Goal: Task Accomplishment & Management: Use online tool/utility

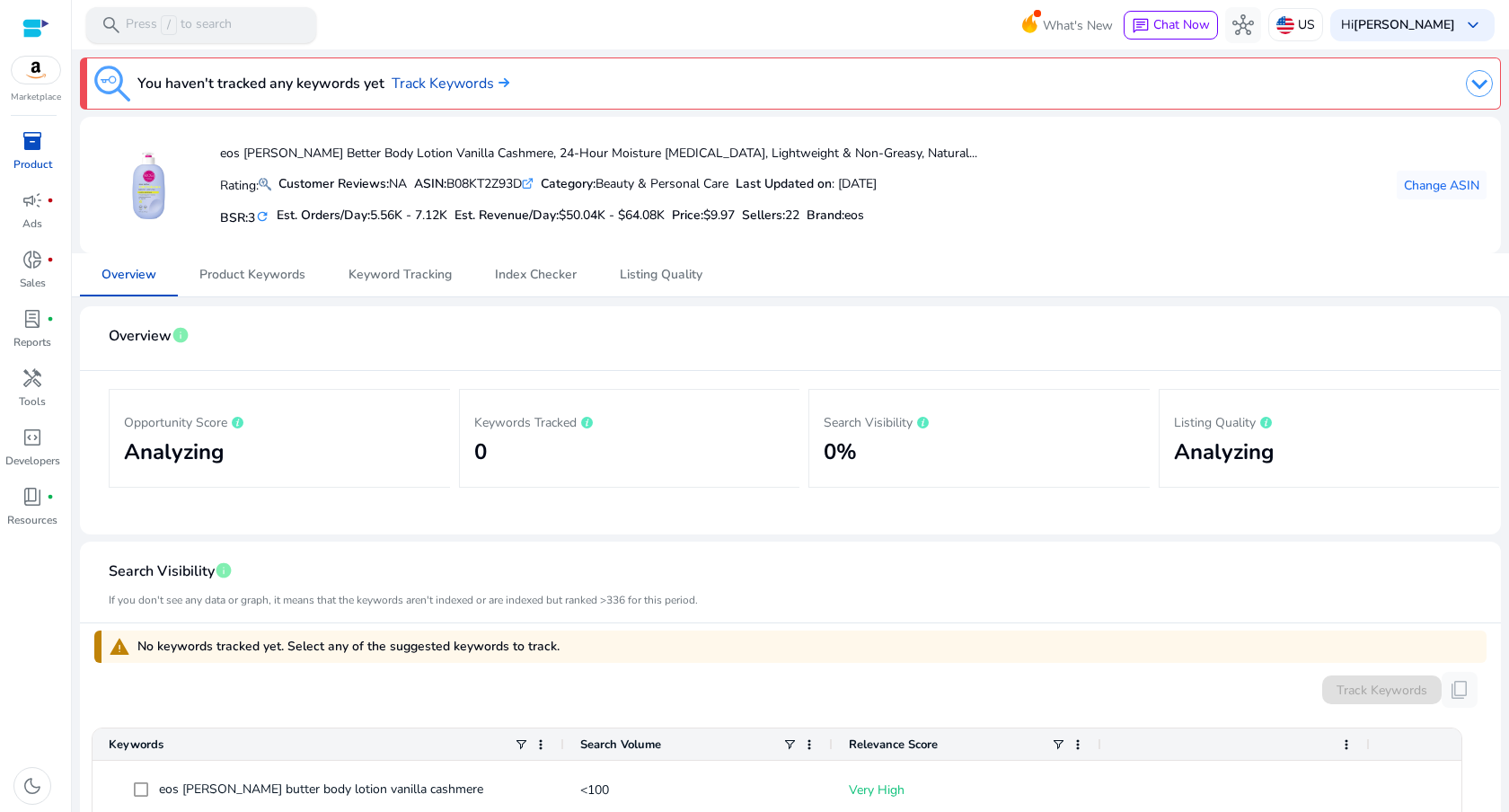
click at [217, 27] on p "Press / to search" at bounding box center [179, 26] width 106 height 20
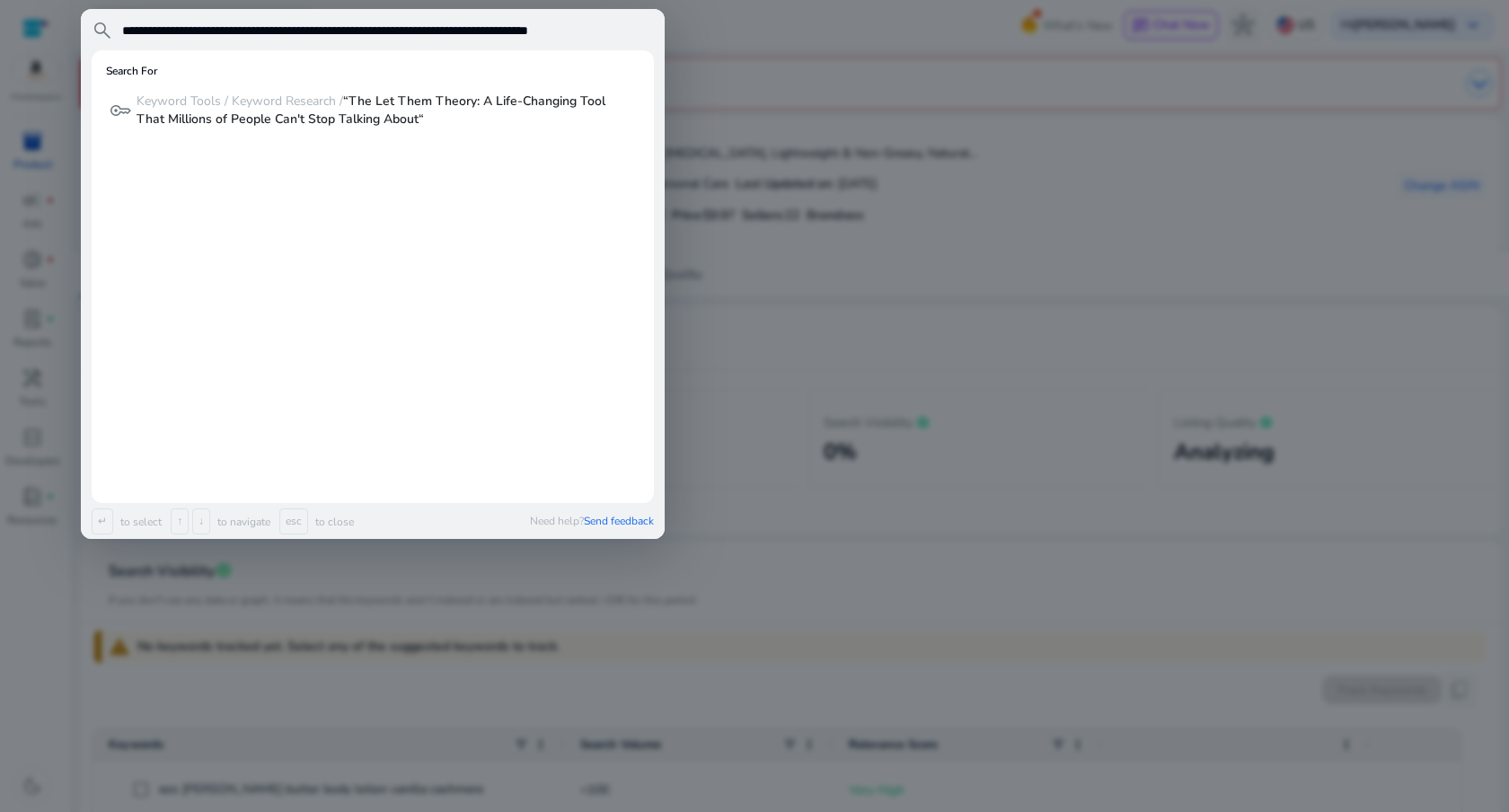
type input "**********"
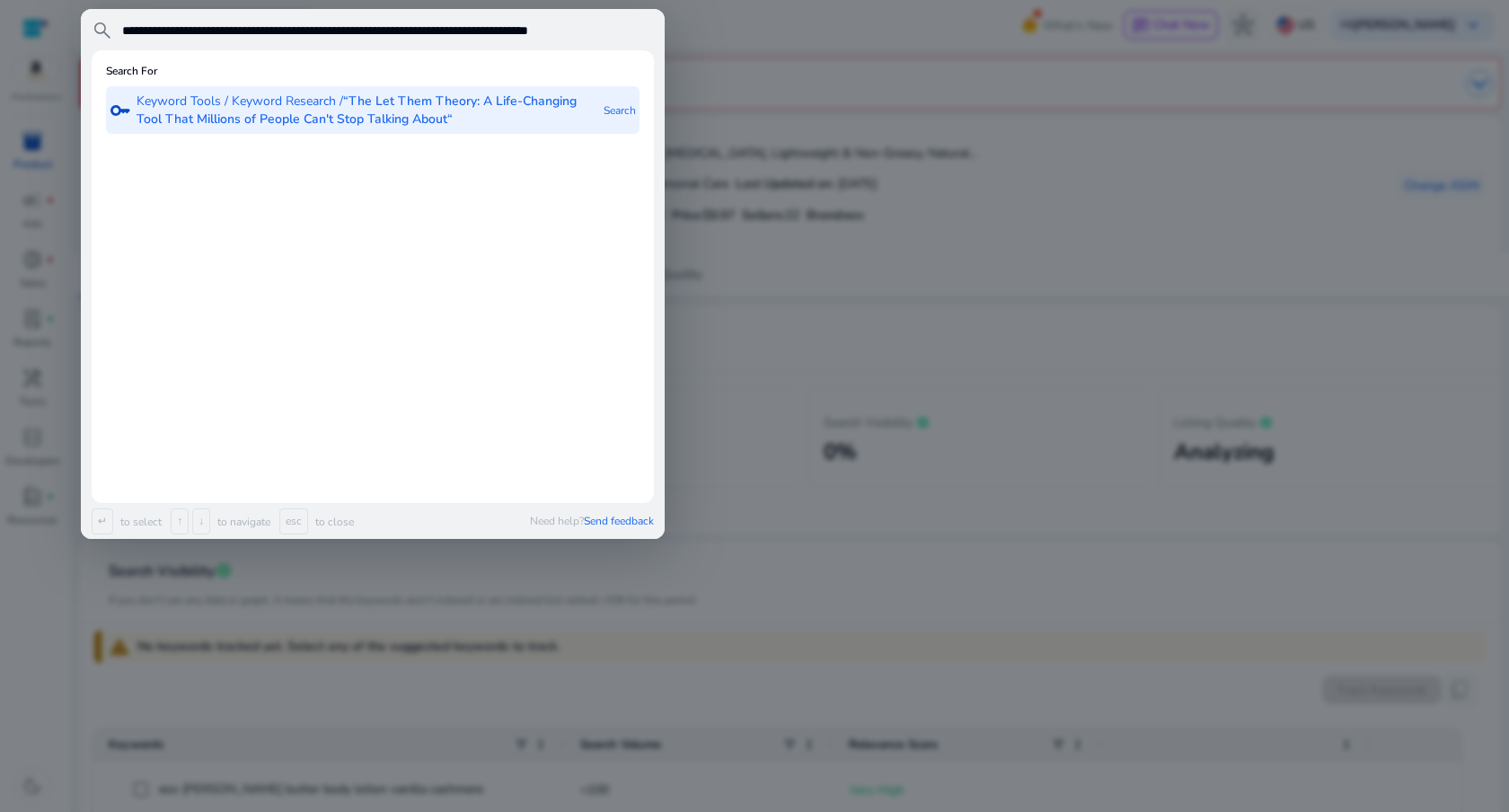
click at [280, 113] on b "“The Let Them Theory: A Life-Changing Tool That Millions of People Can't Stop T…" at bounding box center [357, 110] width 440 height 35
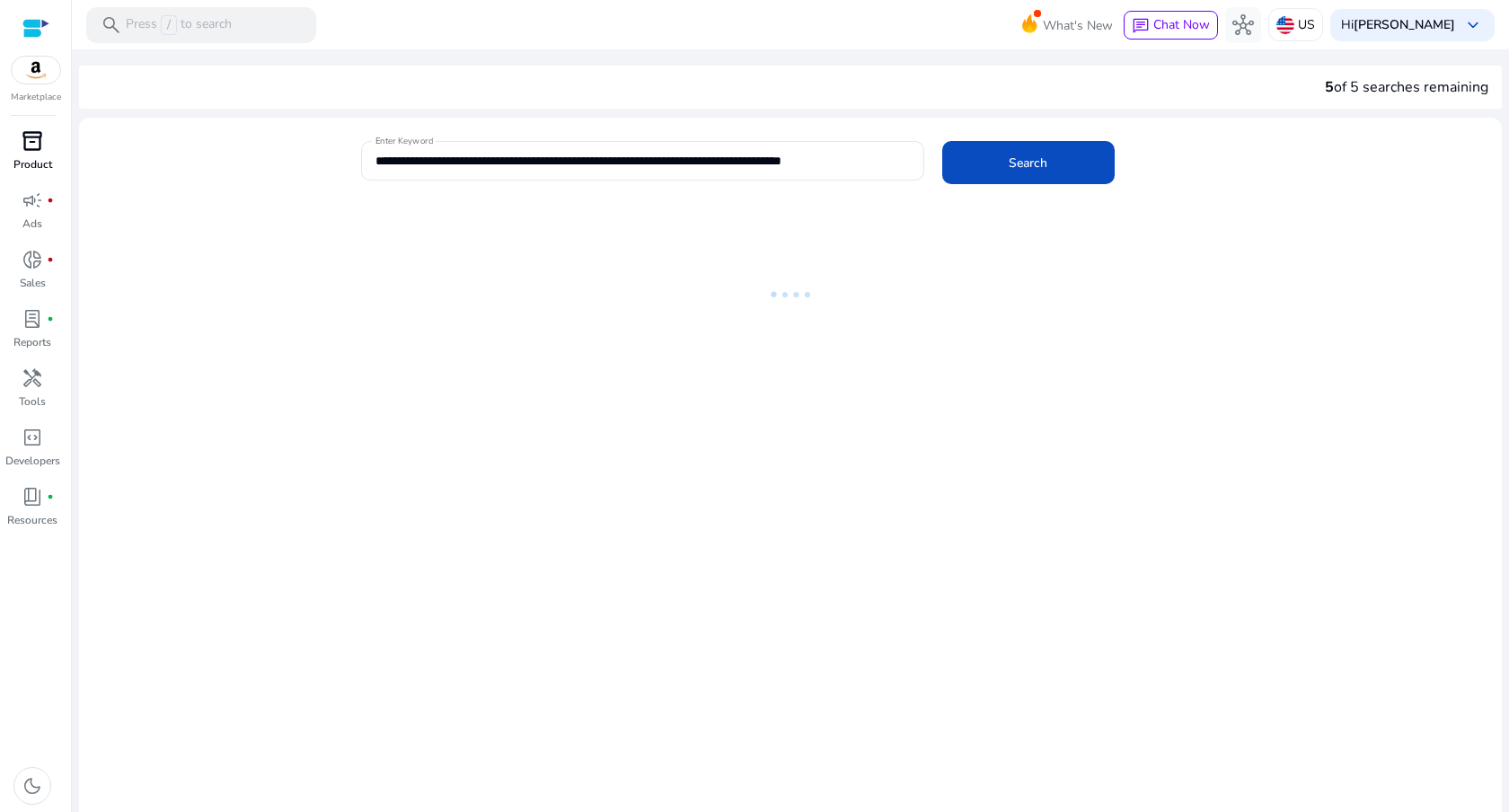
click at [19, 150] on div "inventory_2" at bounding box center [31, 141] width 50 height 29
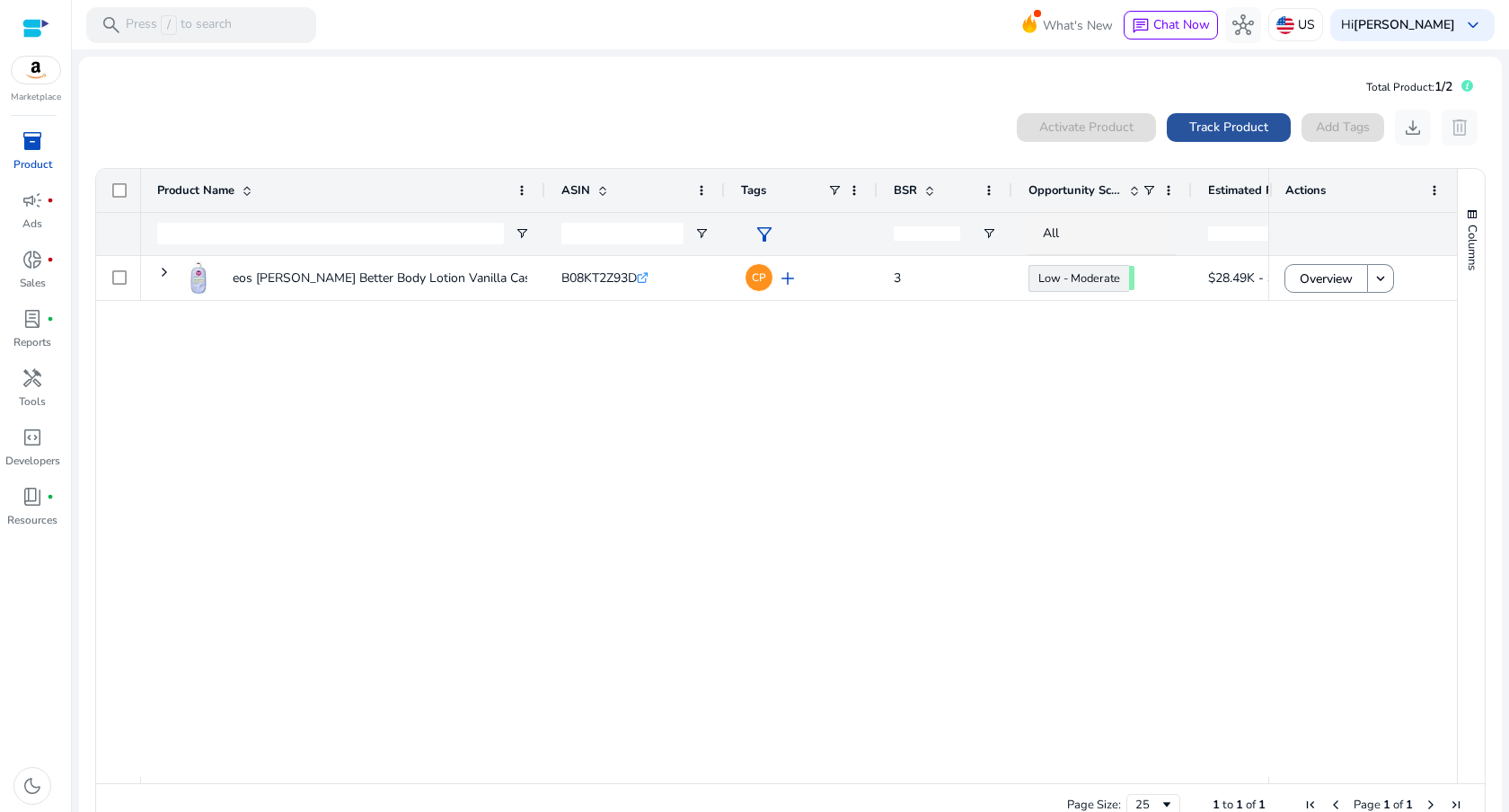
click at [1201, 116] on span at bounding box center [1229, 128] width 124 height 43
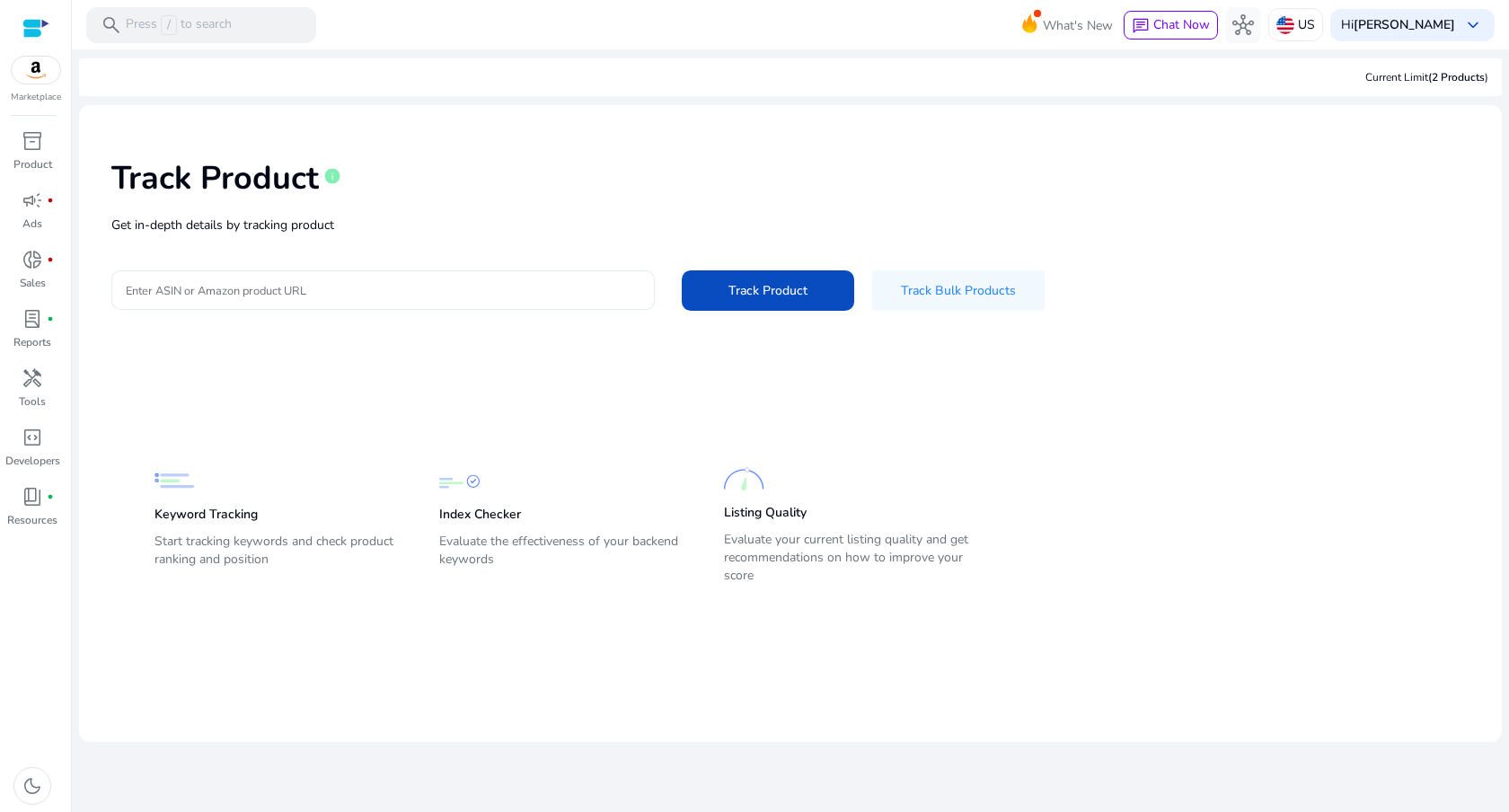
click at [488, 222] on p "Get in-depth details by tracking product" at bounding box center [789, 224] width 1358 height 19
click at [416, 305] on div at bounding box center [382, 290] width 514 height 39
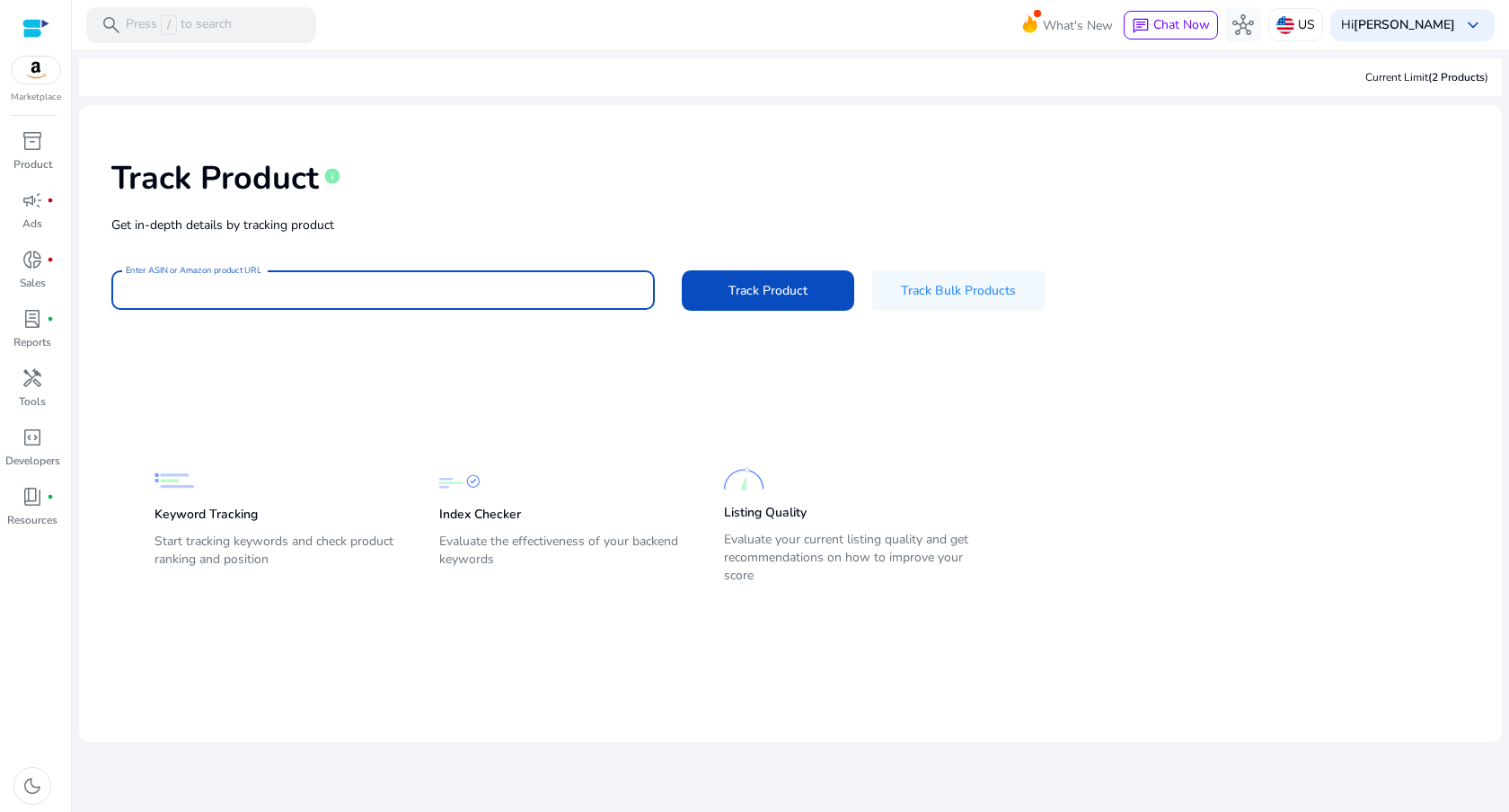
paste input "**********"
click at [681, 270] on button "Track Product" at bounding box center [767, 290] width 172 height 40
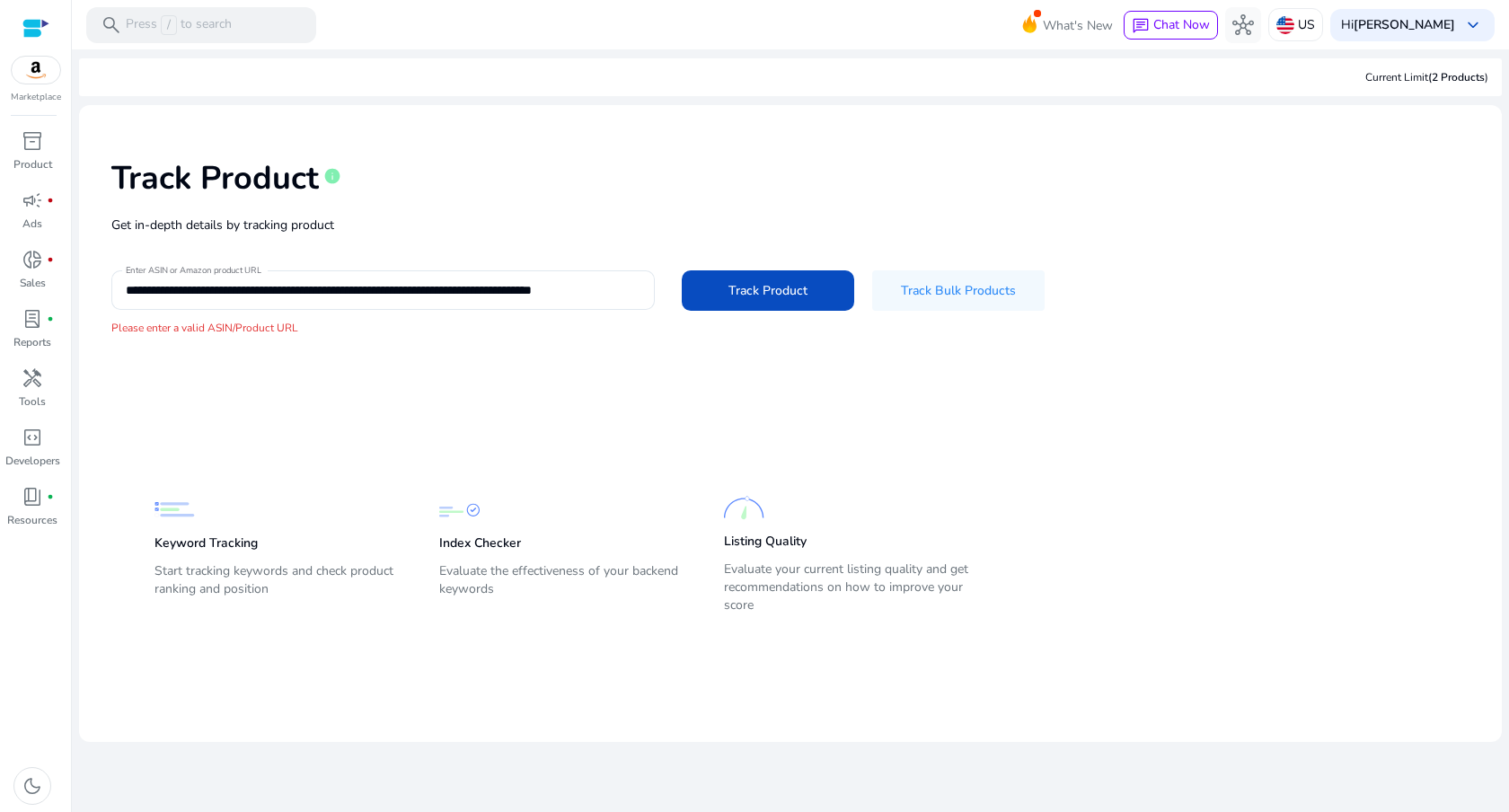
scroll to position [0, 0]
click at [199, 293] on input "**********" at bounding box center [382, 290] width 514 height 20
click at [198, 289] on input "**********" at bounding box center [382, 290] width 514 height 20
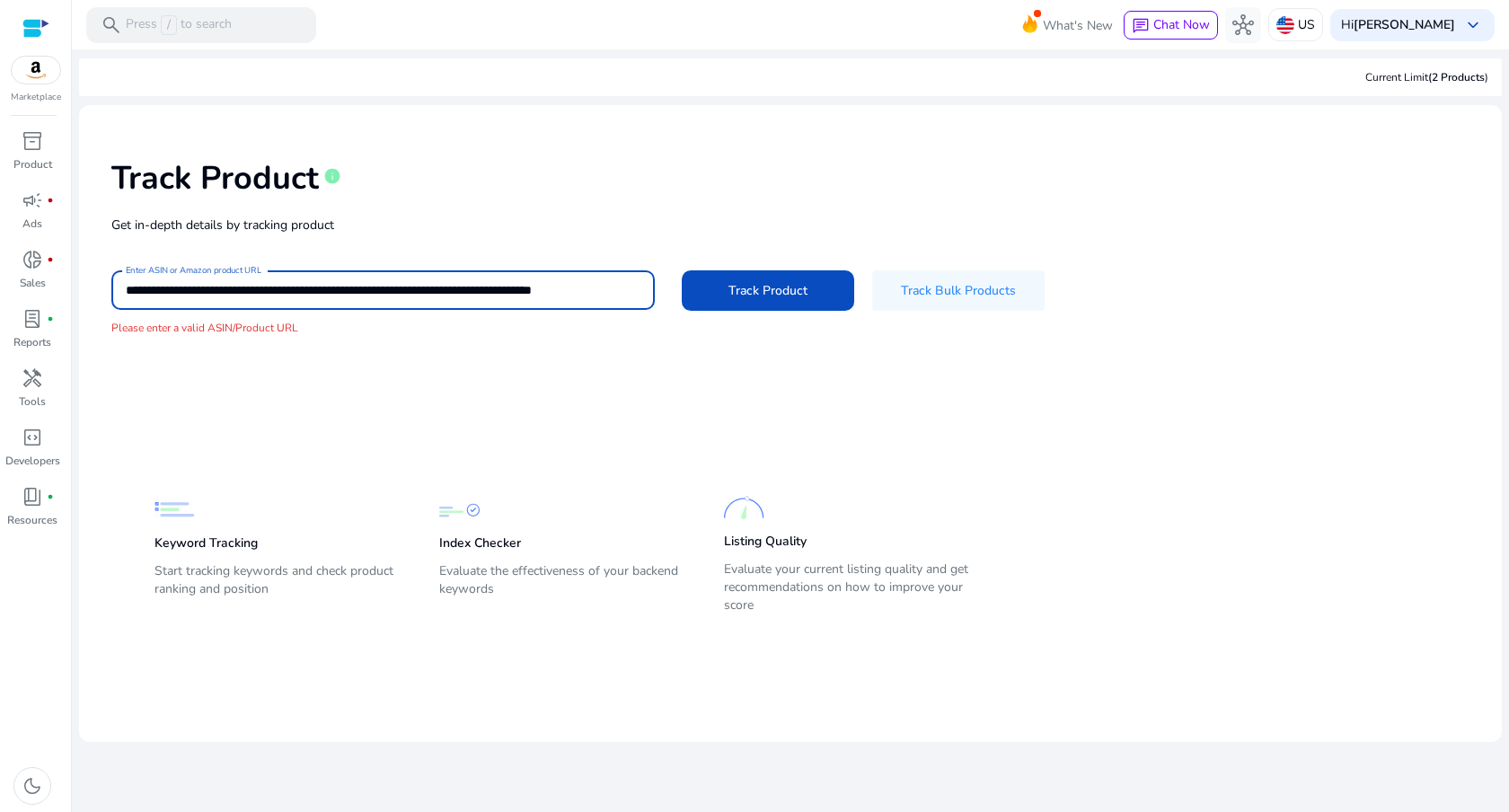
paste input "**********"
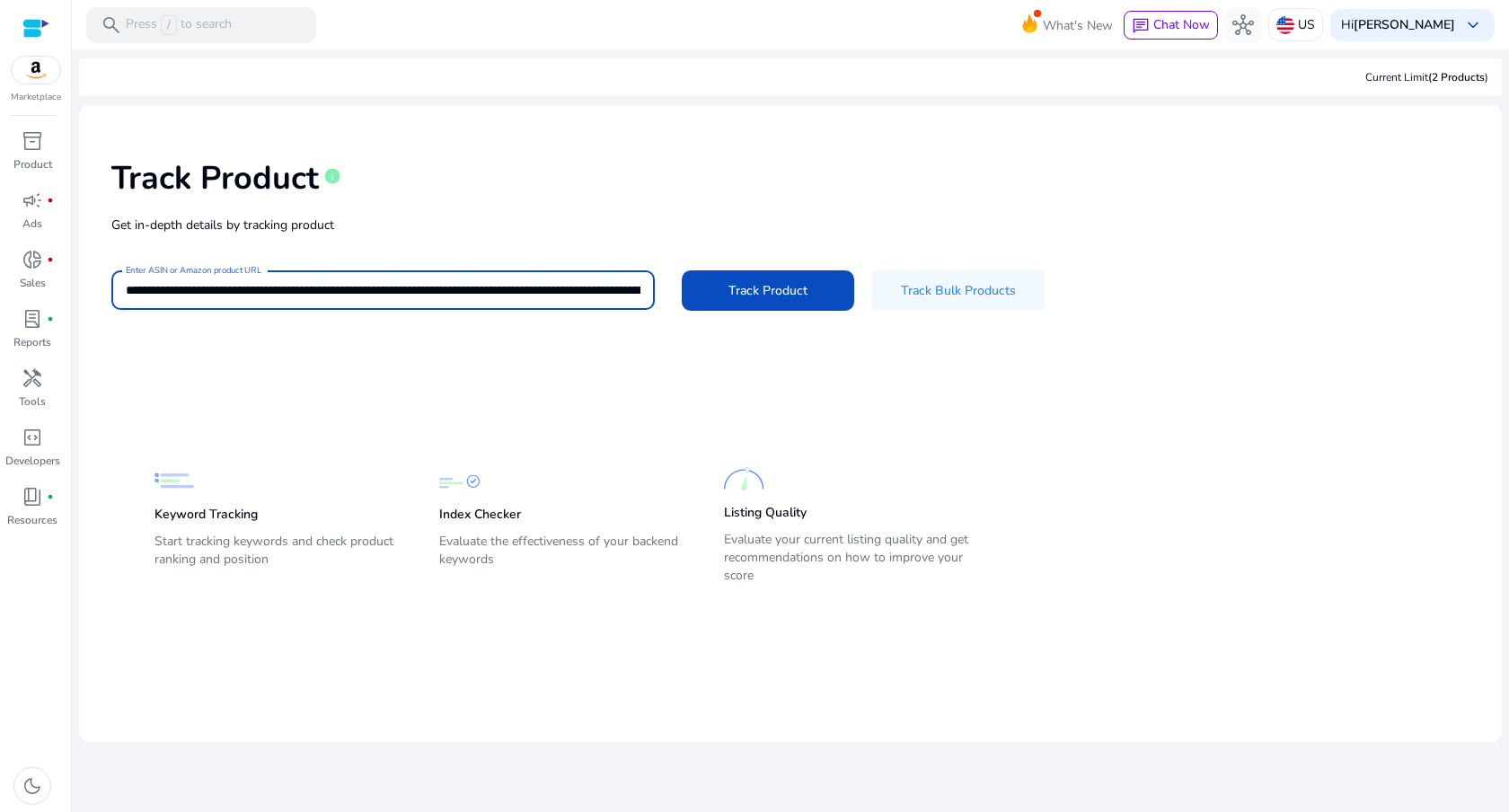
scroll to position [0, 2386]
type input "**********"
click at [681, 270] on button "Track Product" at bounding box center [767, 290] width 172 height 40
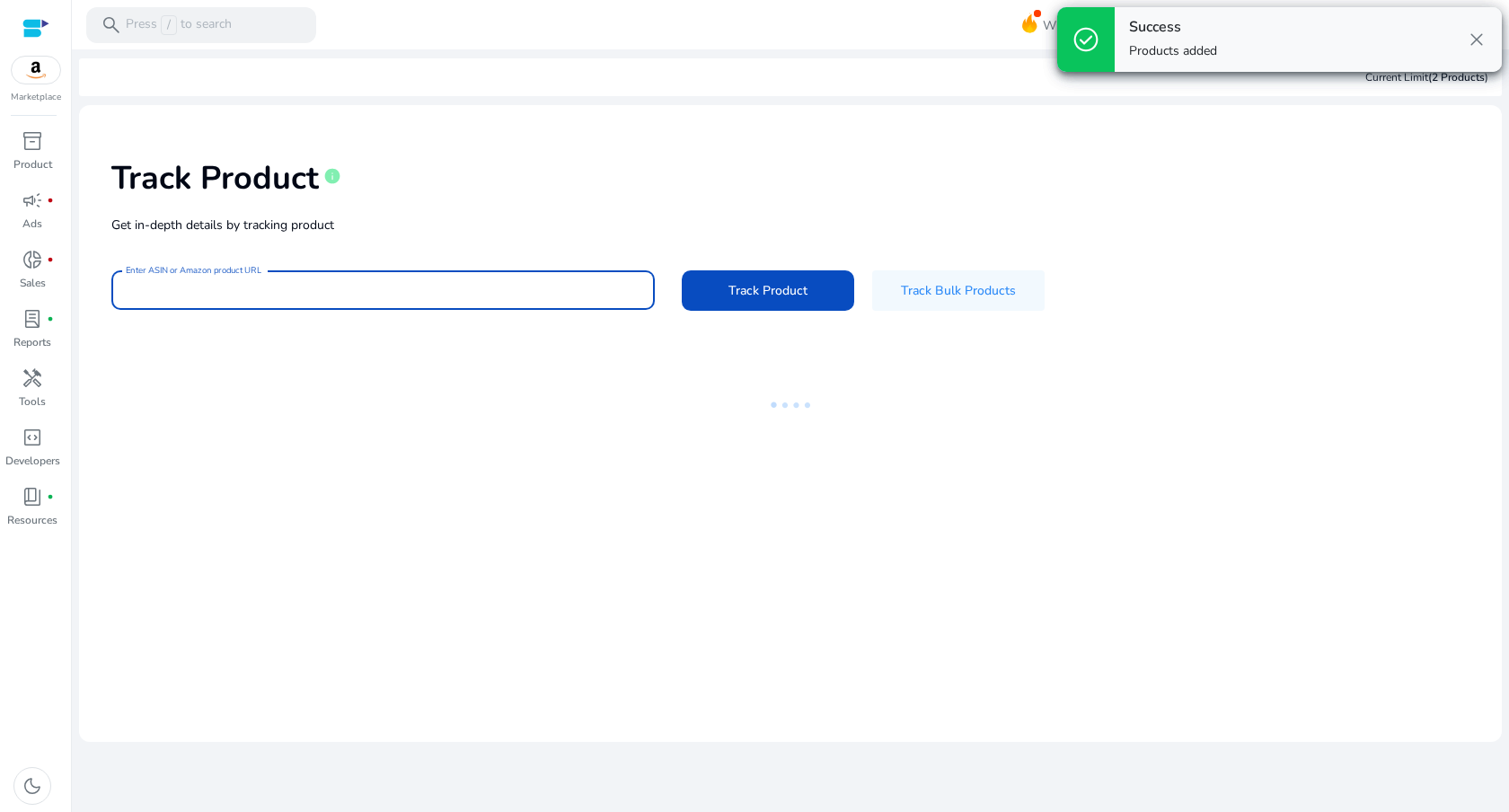
scroll to position [0, 0]
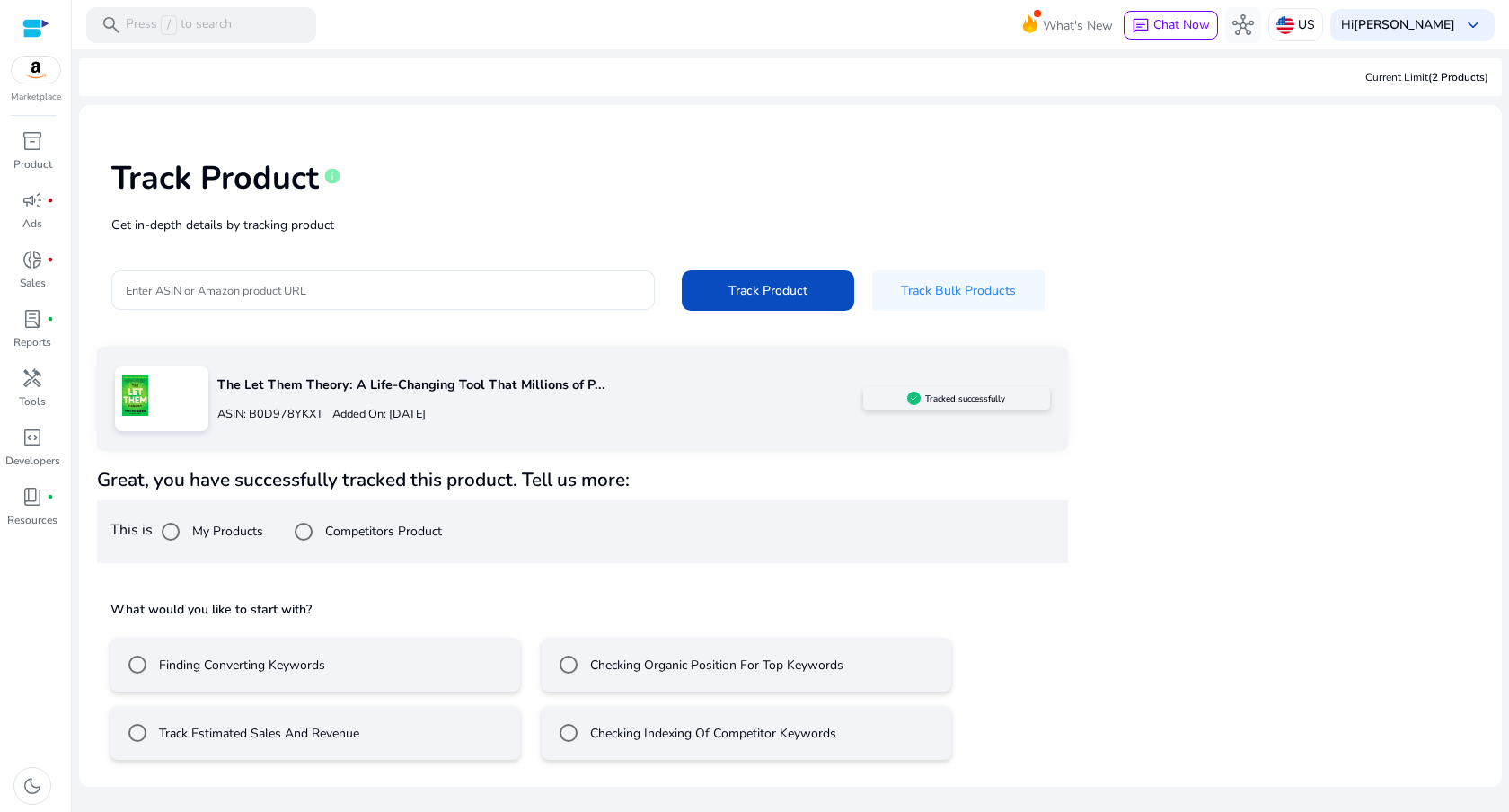
click at [309, 718] on div "Track Estimated Sales And Revenue" at bounding box center [239, 732] width 240 height 36
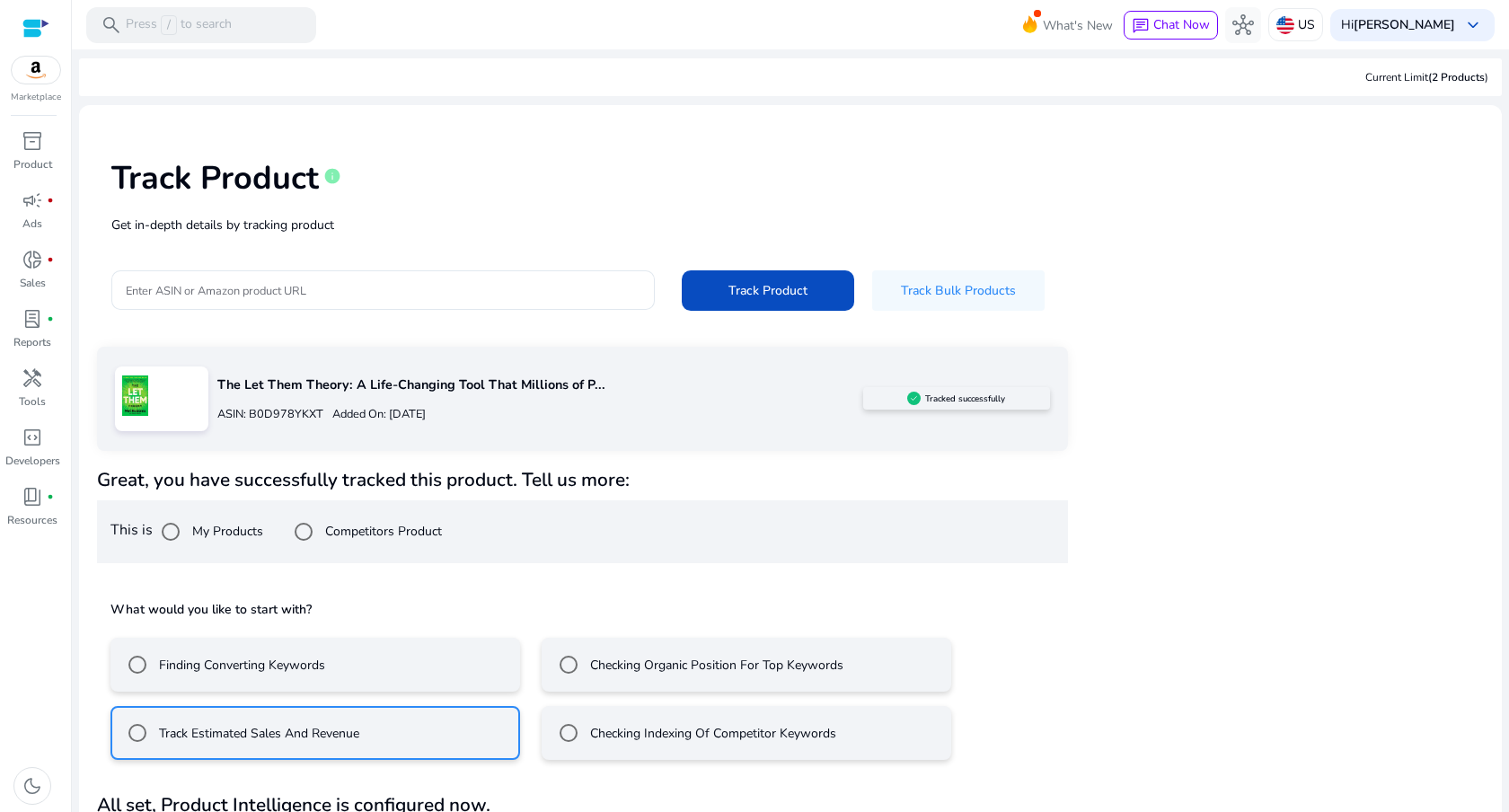
scroll to position [55, 0]
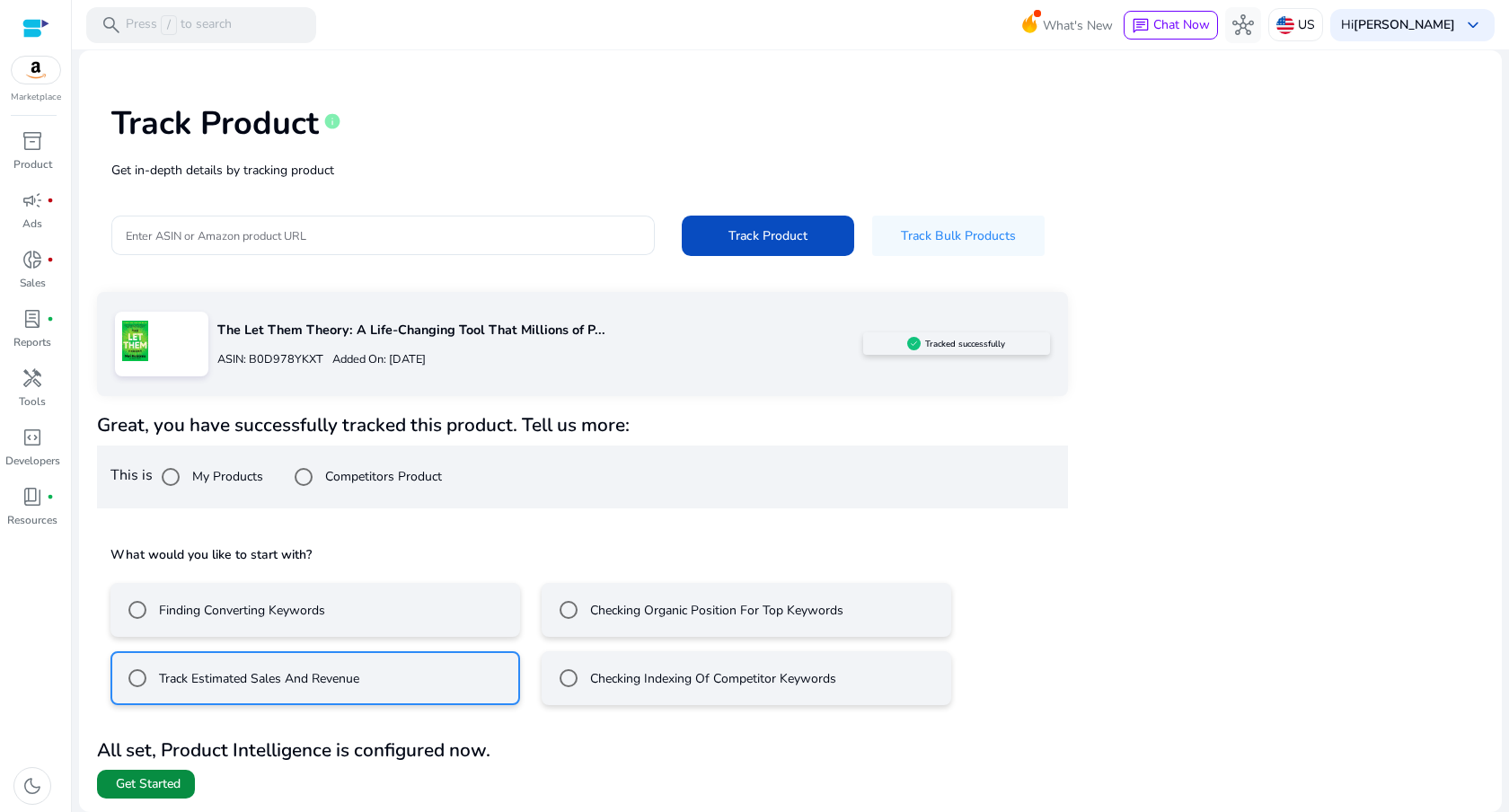
click at [150, 781] on span "Get Started" at bounding box center [148, 783] width 65 height 18
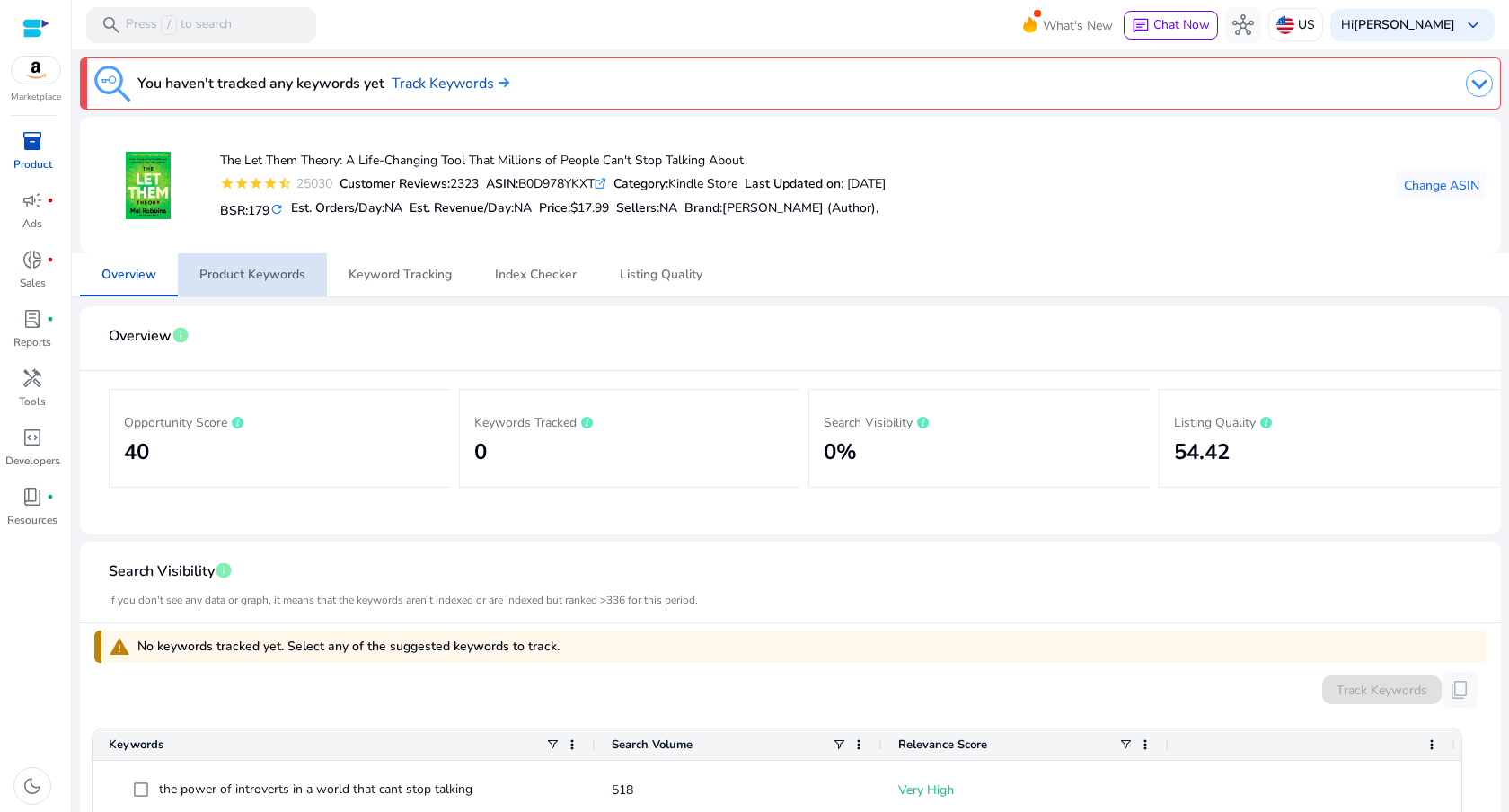
click at [276, 275] on span "Product Keywords" at bounding box center [253, 274] width 106 height 13
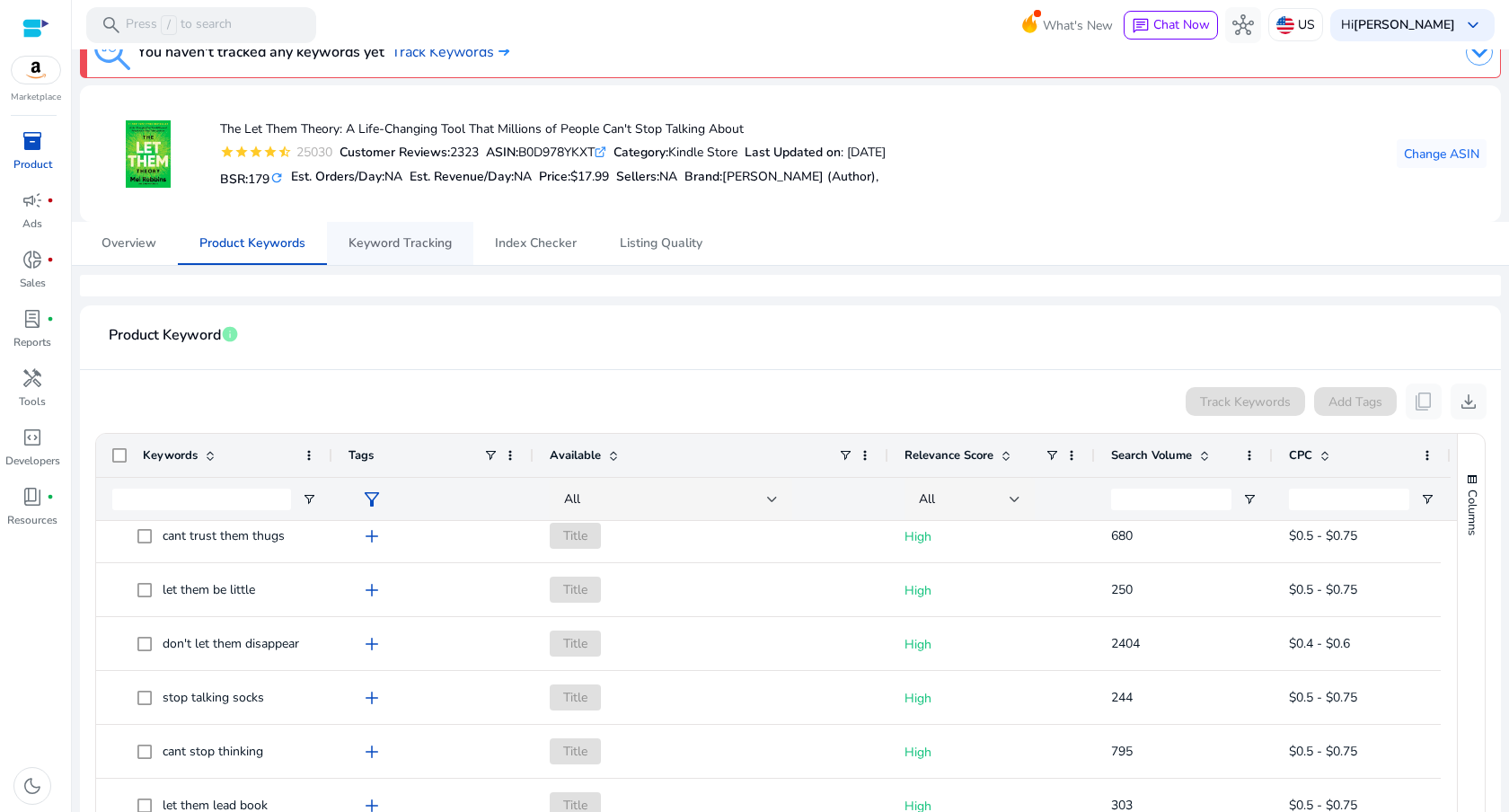
click at [408, 242] on span "Keyword Tracking" at bounding box center [399, 243] width 103 height 13
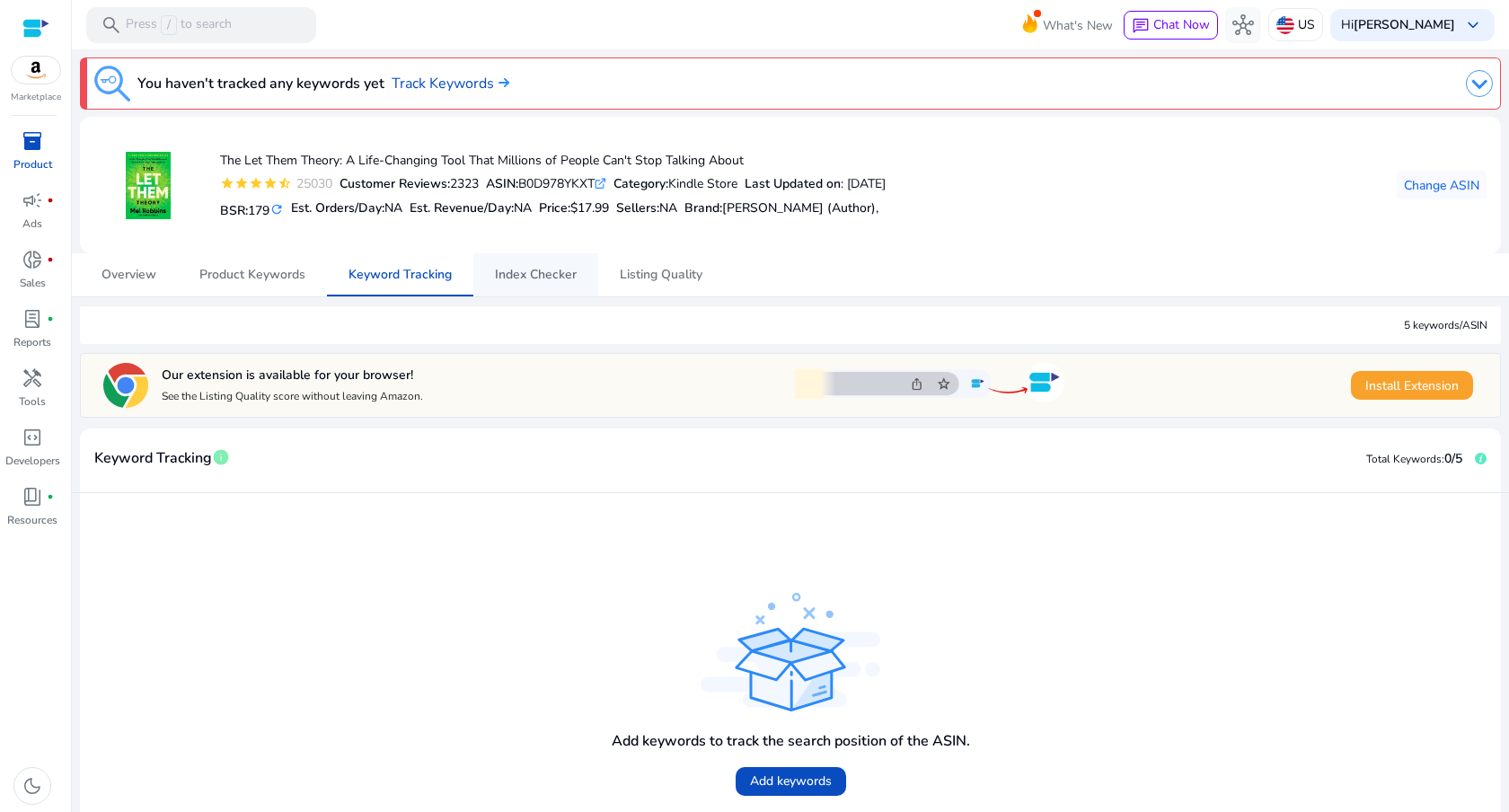
click at [510, 281] on span "Index Checker" at bounding box center [535, 274] width 82 height 13
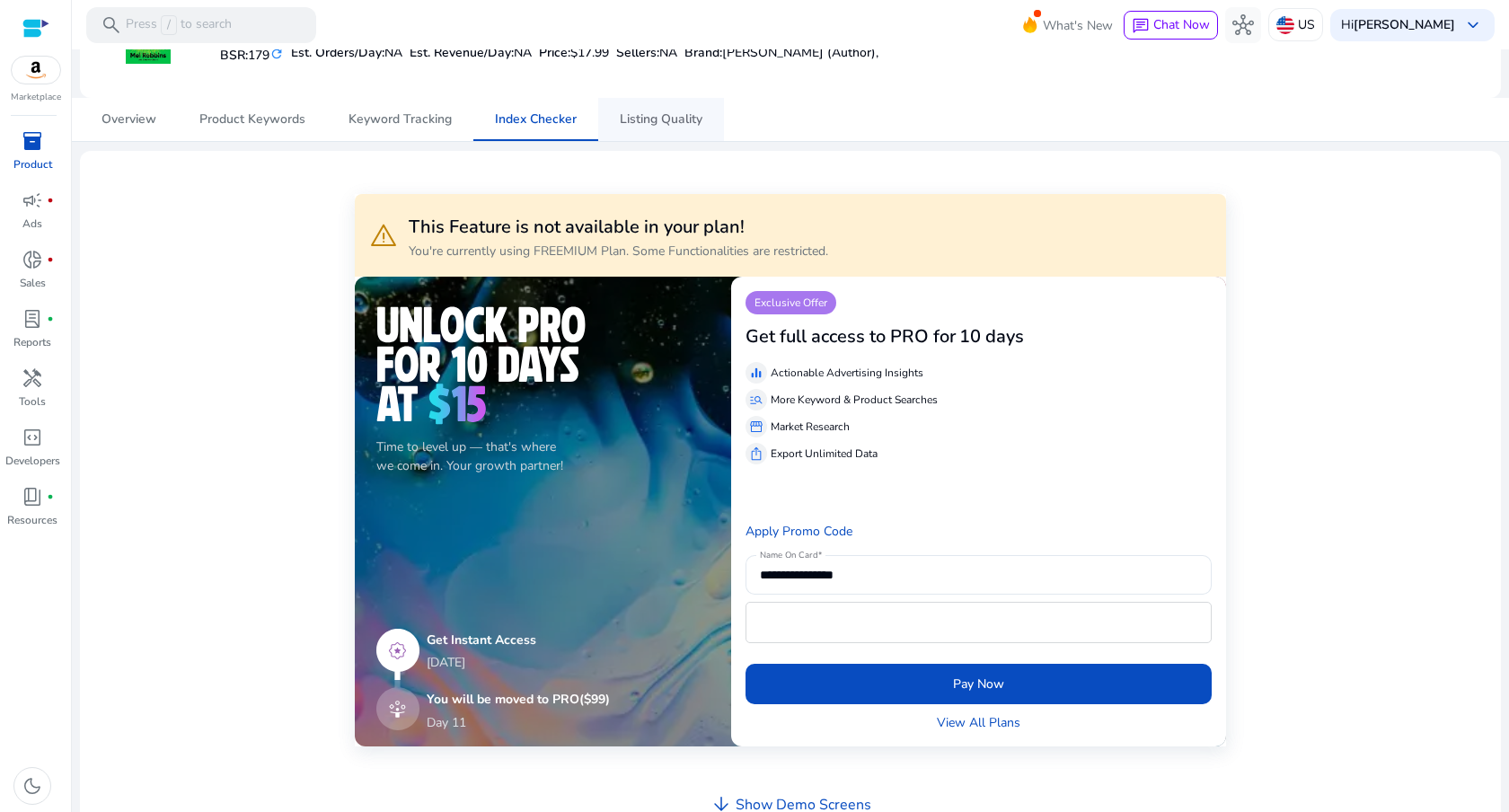
click at [613, 125] on link "Listing Quality" at bounding box center [661, 120] width 126 height 43
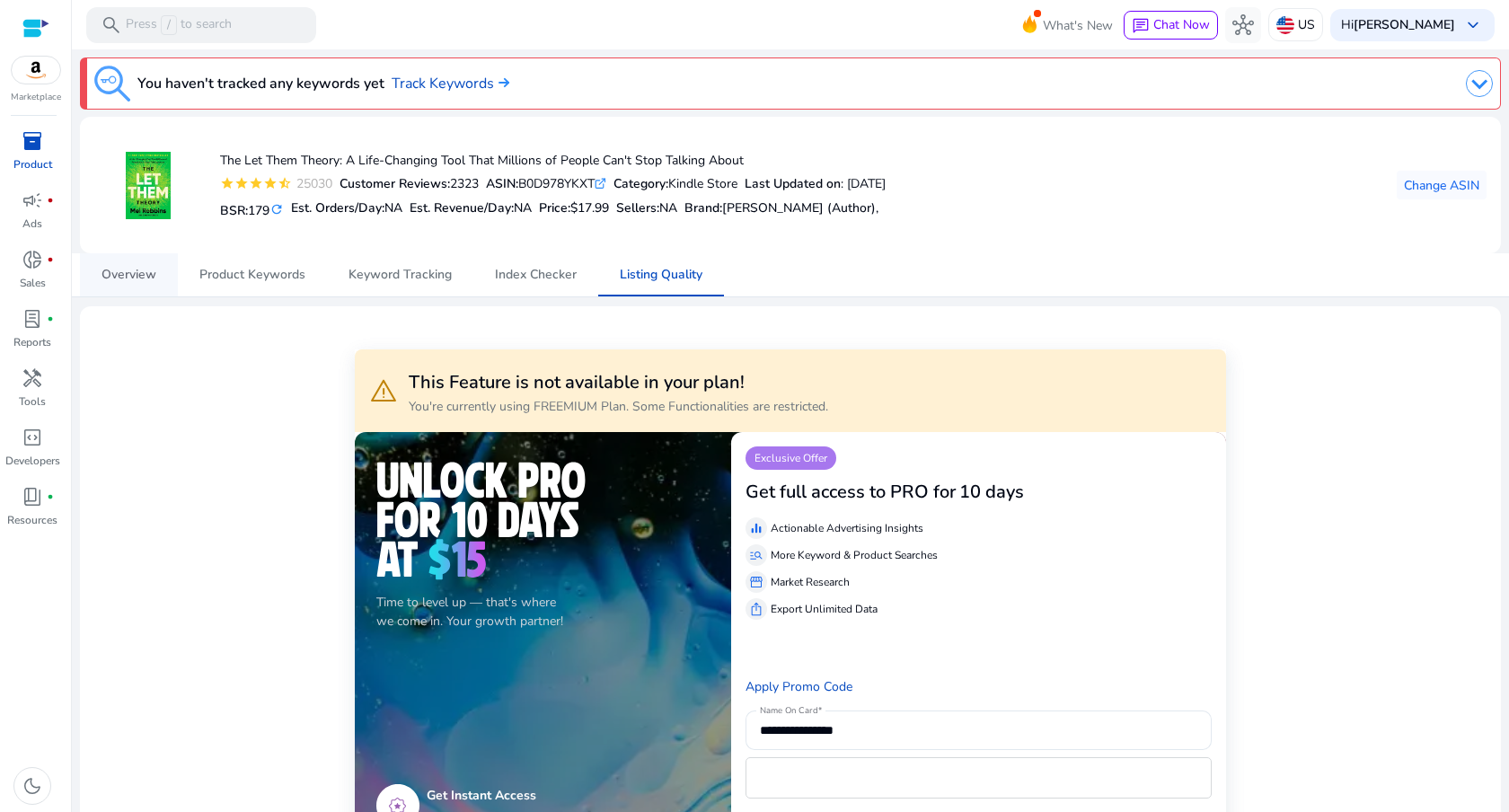
click at [144, 272] on span "Overview" at bounding box center [129, 274] width 55 height 13
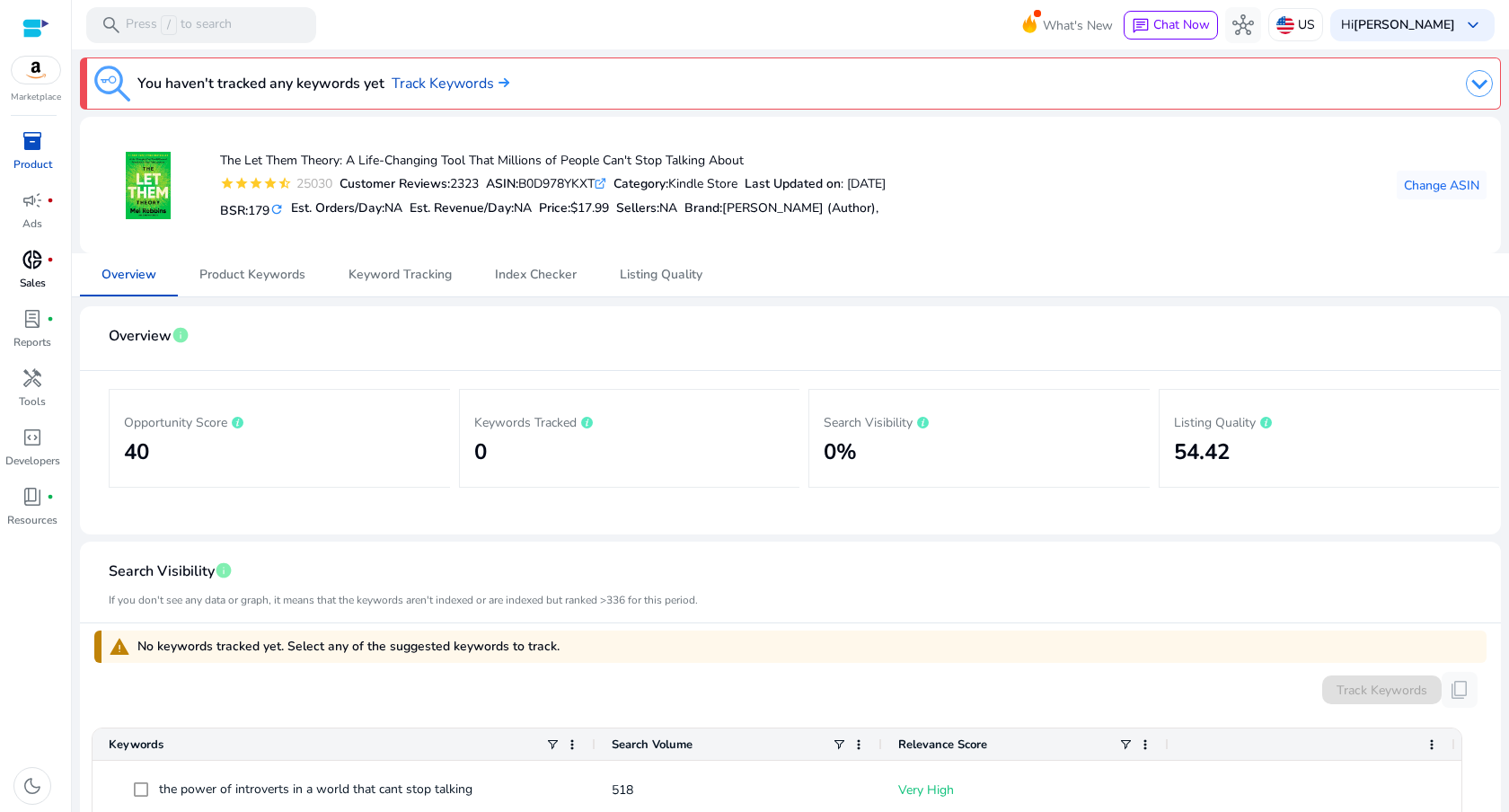
click at [45, 275] on p "Sales" at bounding box center [32, 283] width 26 height 16
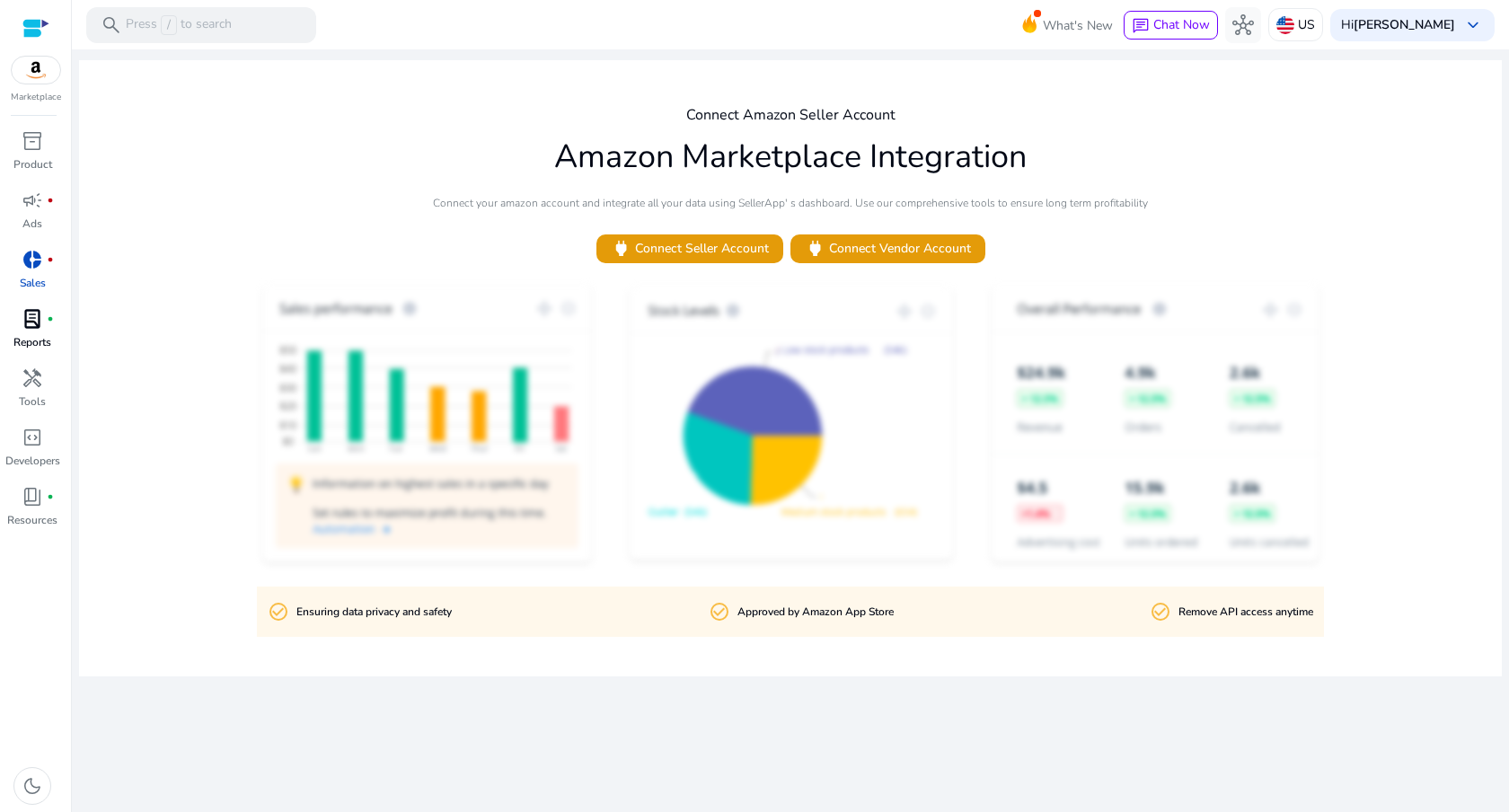
click at [39, 335] on p "Reports" at bounding box center [32, 342] width 37 height 16
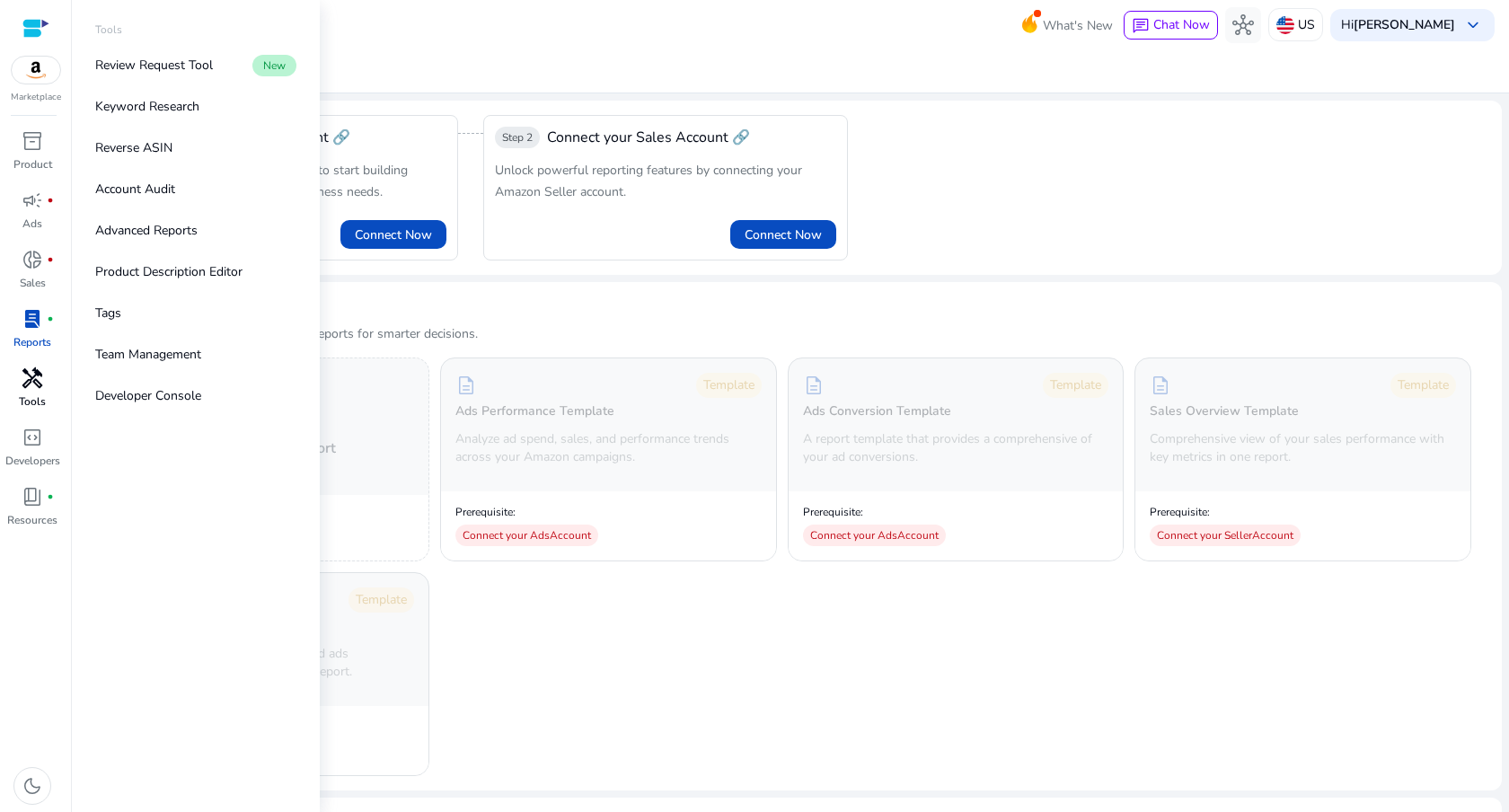
click at [29, 388] on span "handyman" at bounding box center [32, 378] width 22 height 22
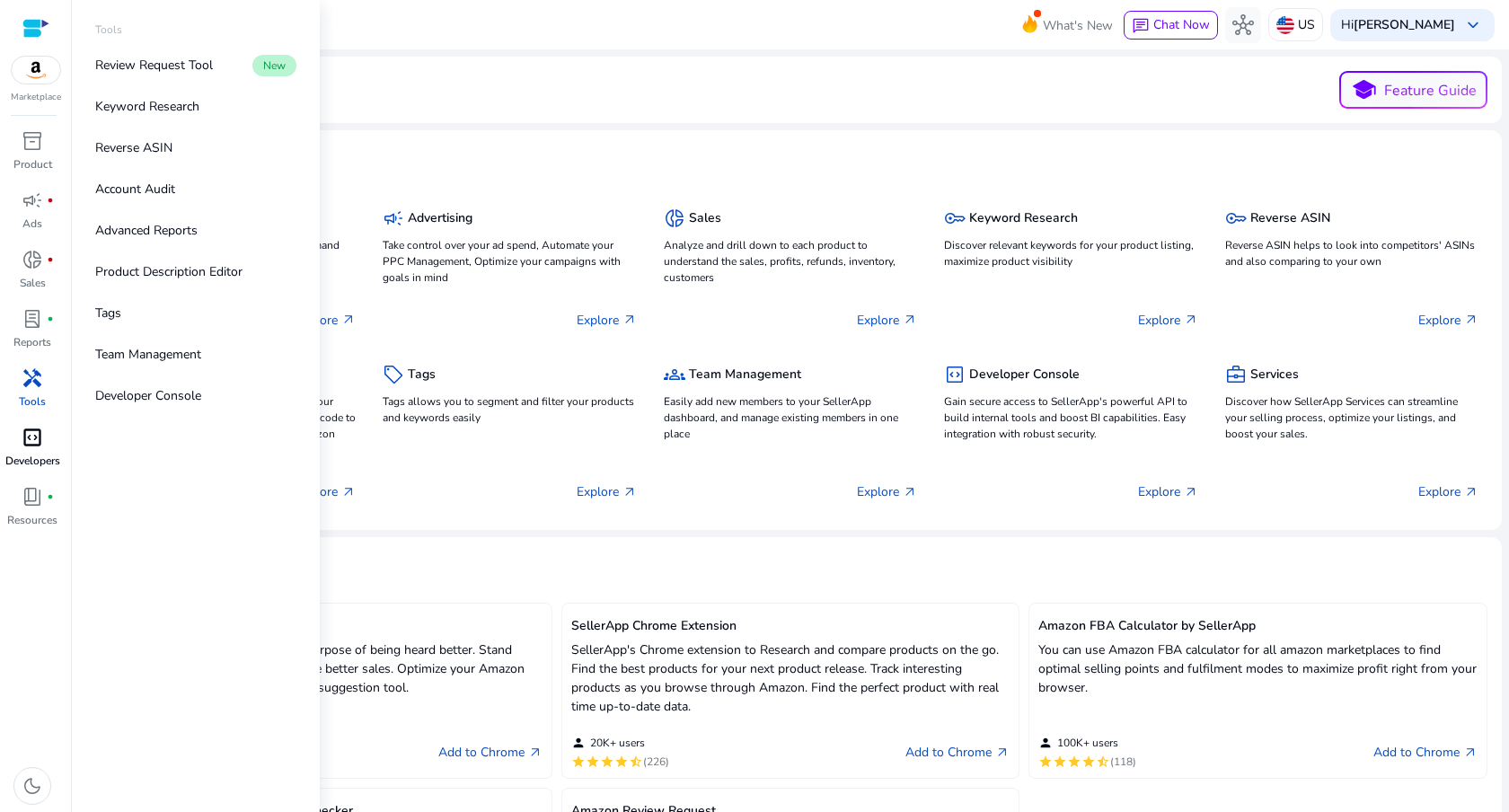
click at [26, 440] on span "code_blocks" at bounding box center [32, 437] width 22 height 22
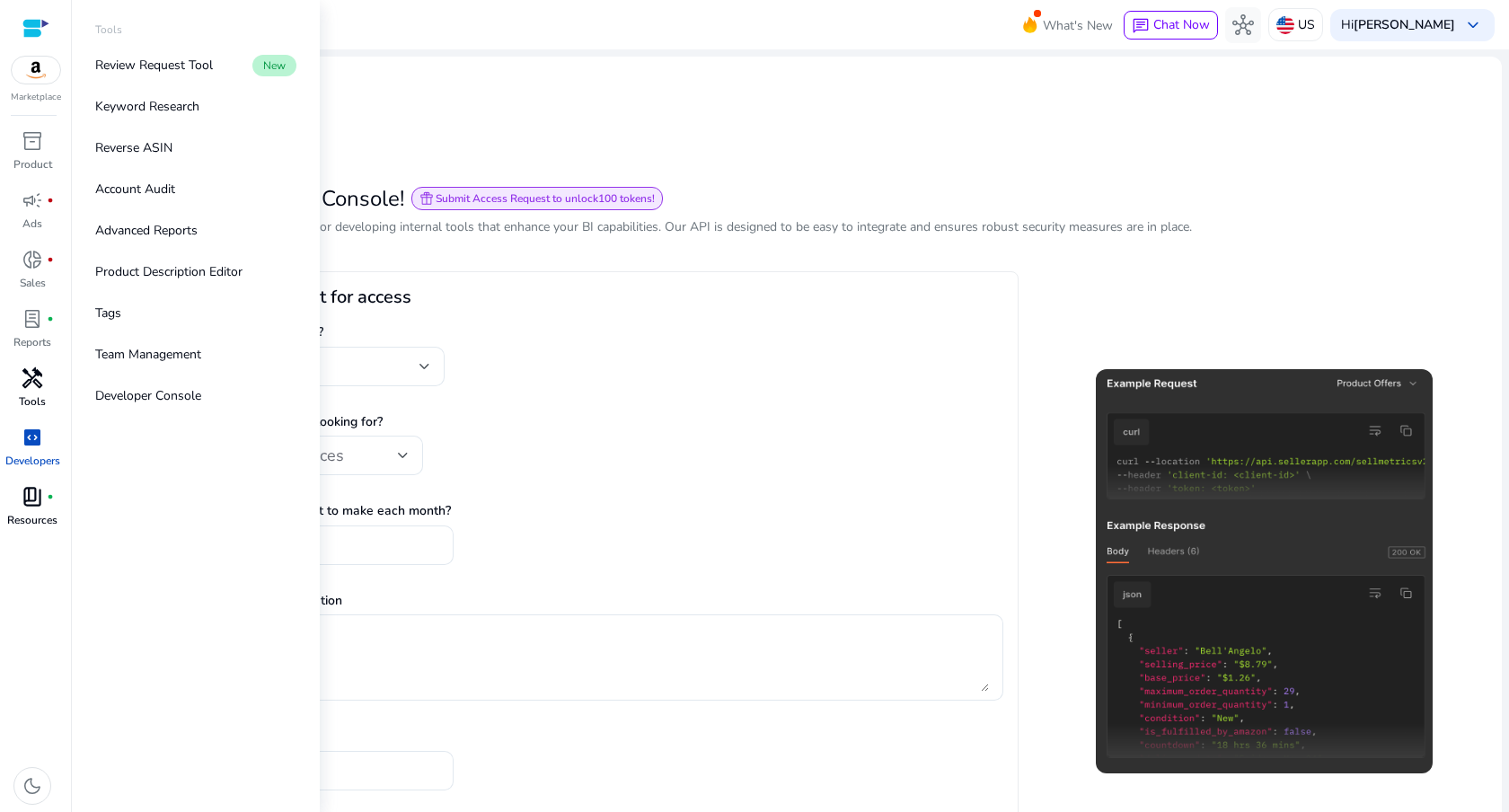
click at [28, 506] on span "book_4" at bounding box center [32, 496] width 22 height 22
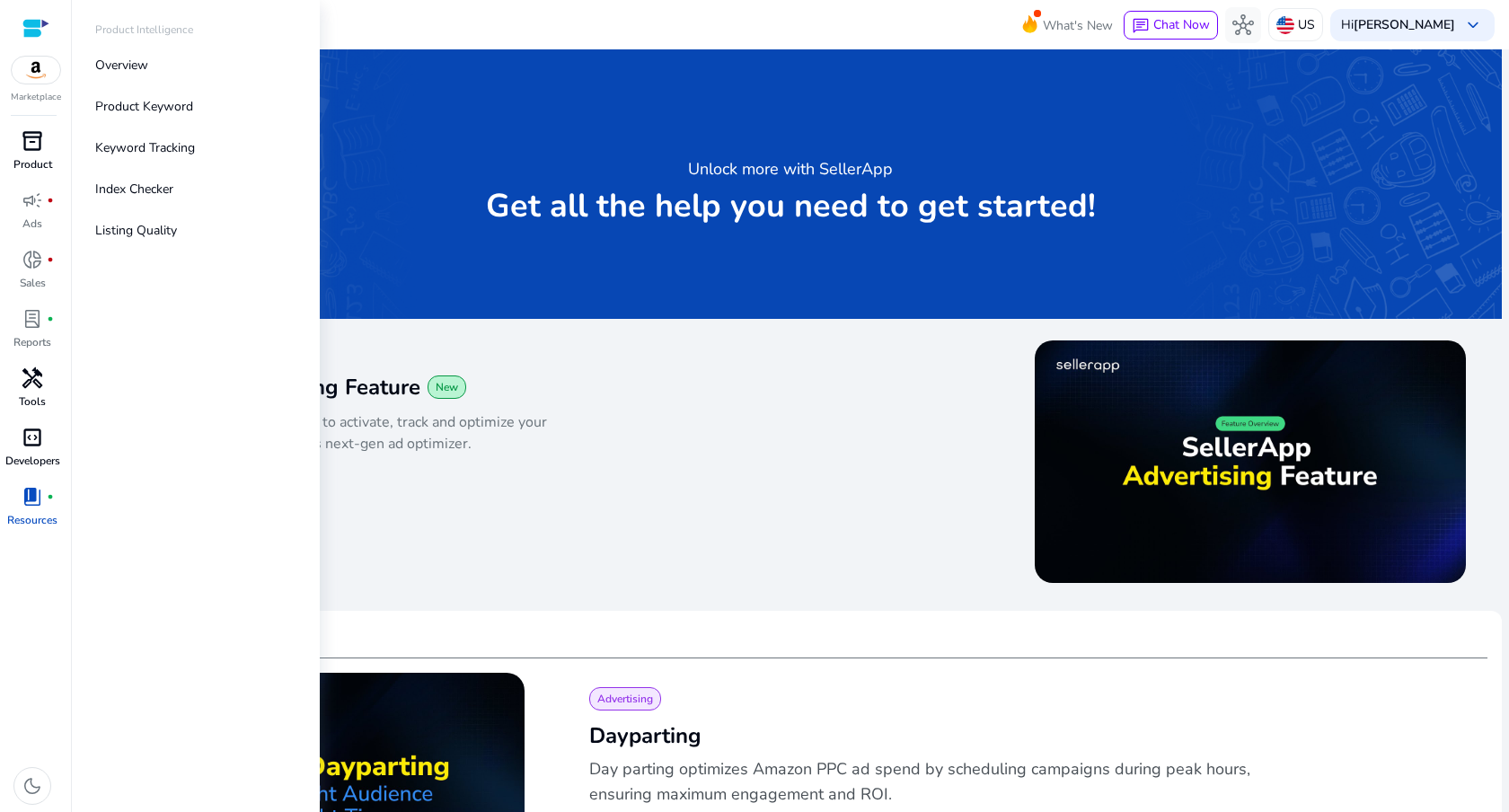
click at [26, 161] on p "Product" at bounding box center [32, 164] width 38 height 16
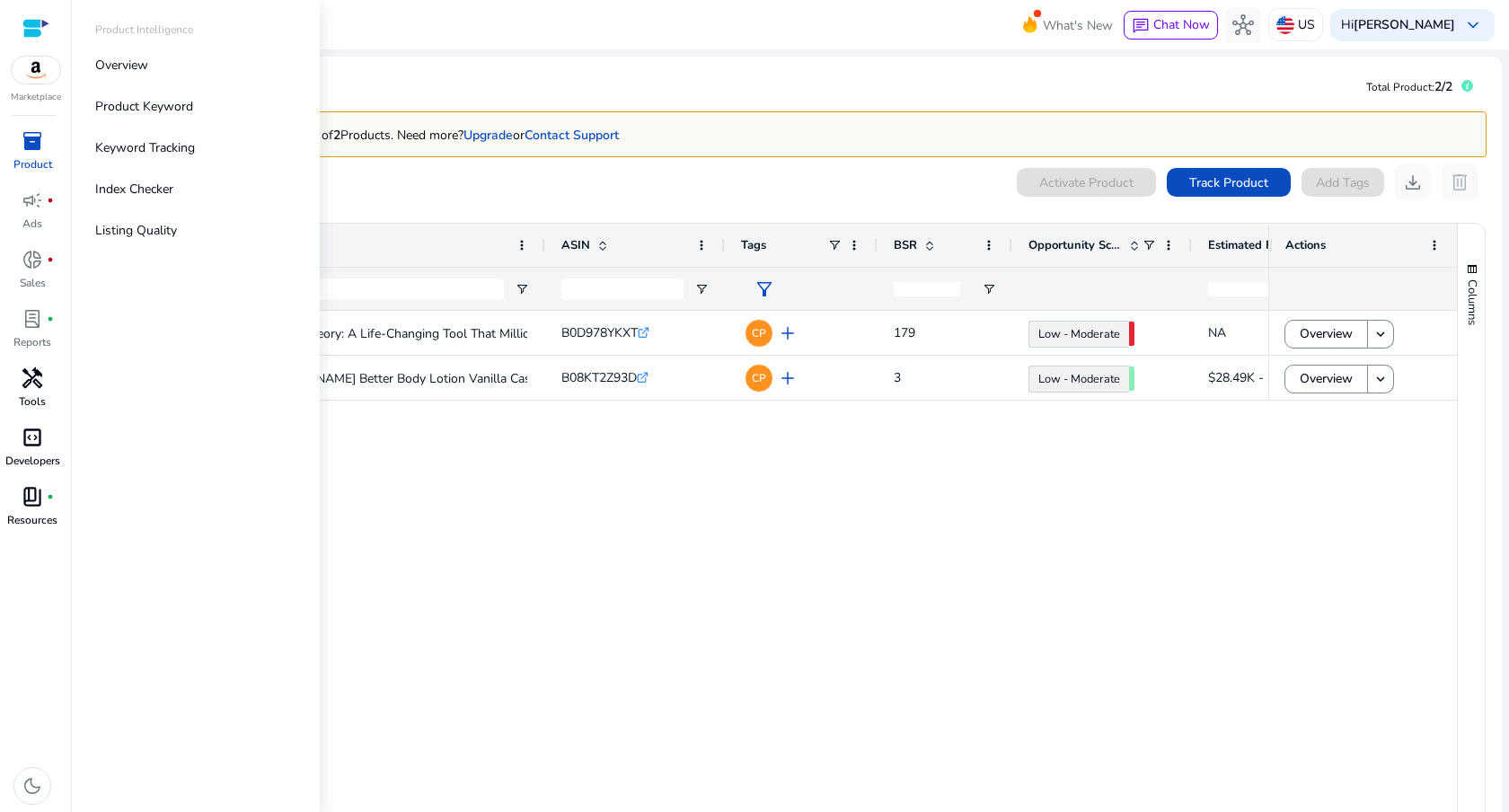
click at [34, 80] on img at bounding box center [35, 70] width 48 height 27
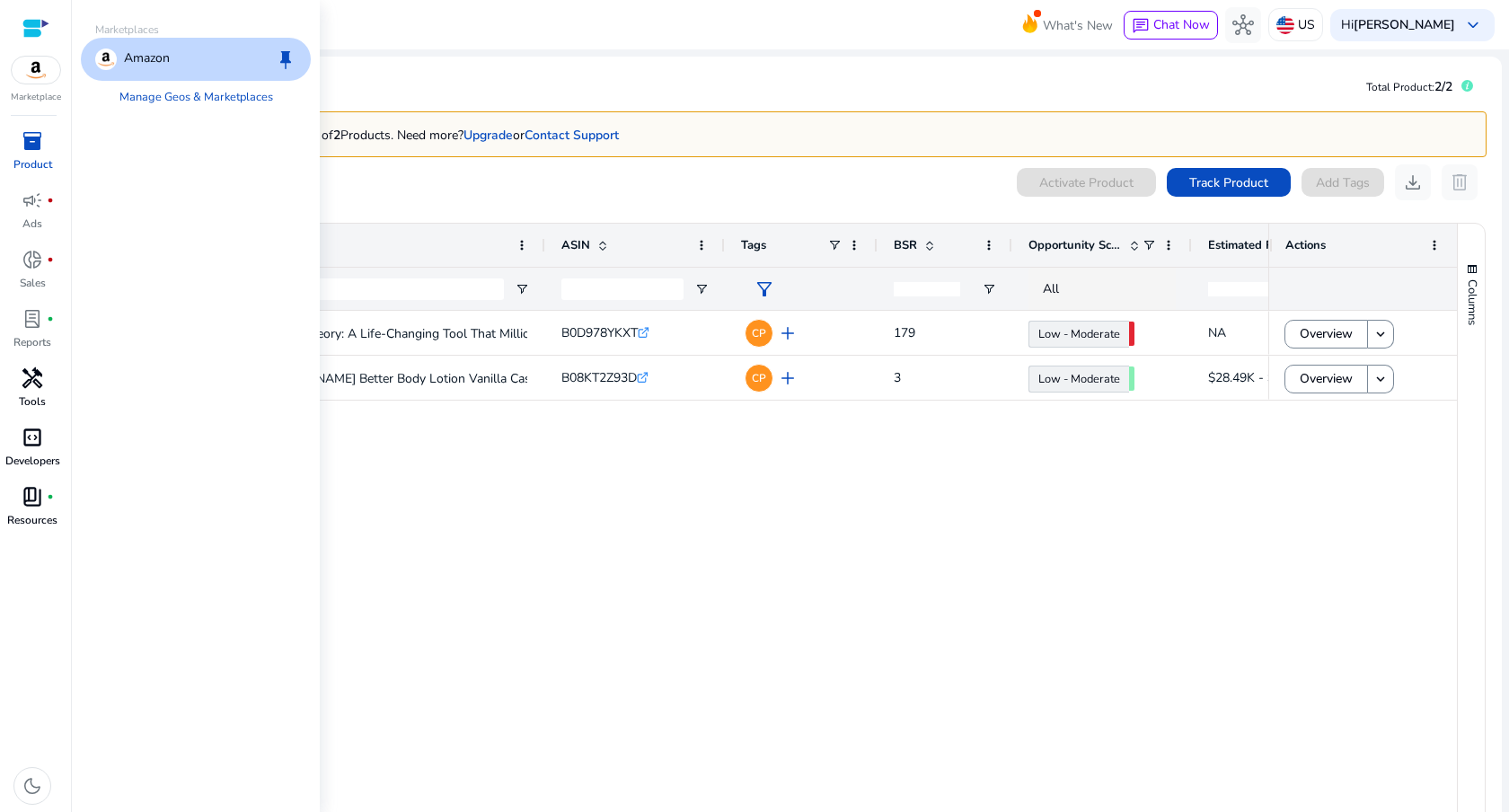
click at [131, 66] on p "Amazon" at bounding box center [146, 59] width 46 height 22
